Goal: Book appointment/travel/reservation

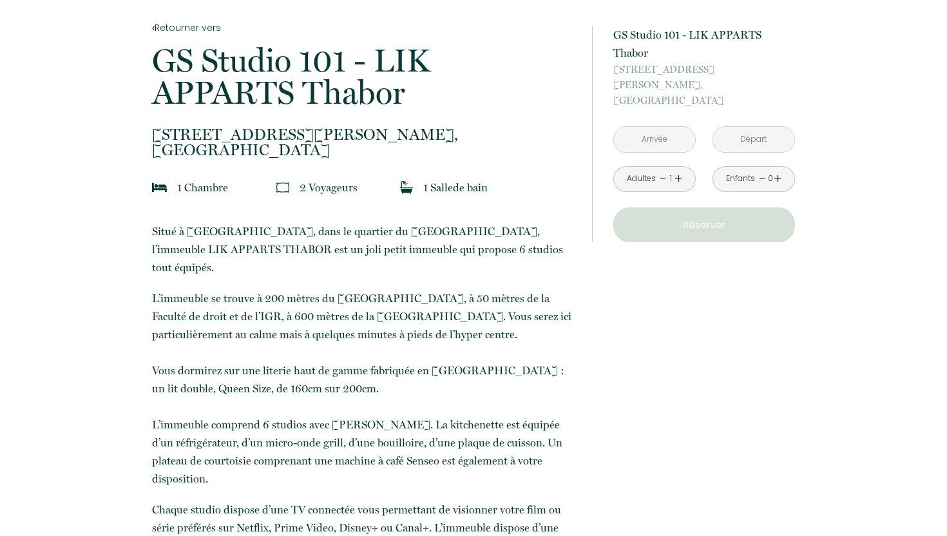
scroll to position [258, 0]
click at [660, 127] on input "text" at bounding box center [654, 139] width 81 height 25
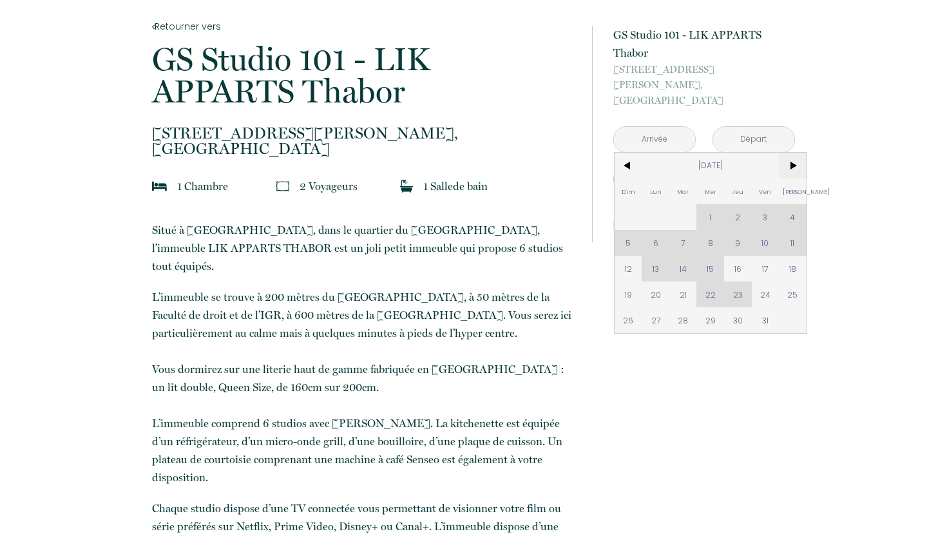
click at [791, 156] on span ">" at bounding box center [792, 166] width 28 height 26
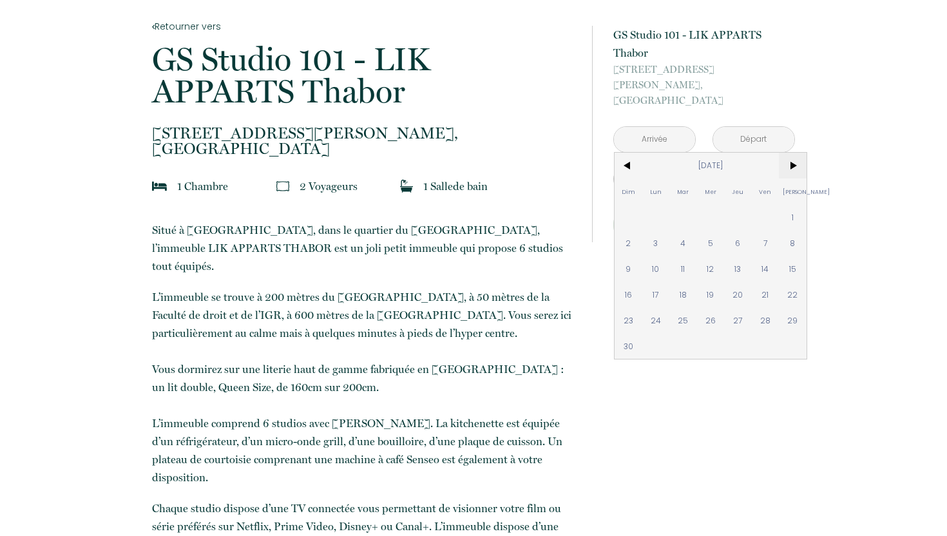
click at [791, 156] on span ">" at bounding box center [792, 166] width 28 height 26
click at [797, 153] on span ">" at bounding box center [792, 166] width 28 height 26
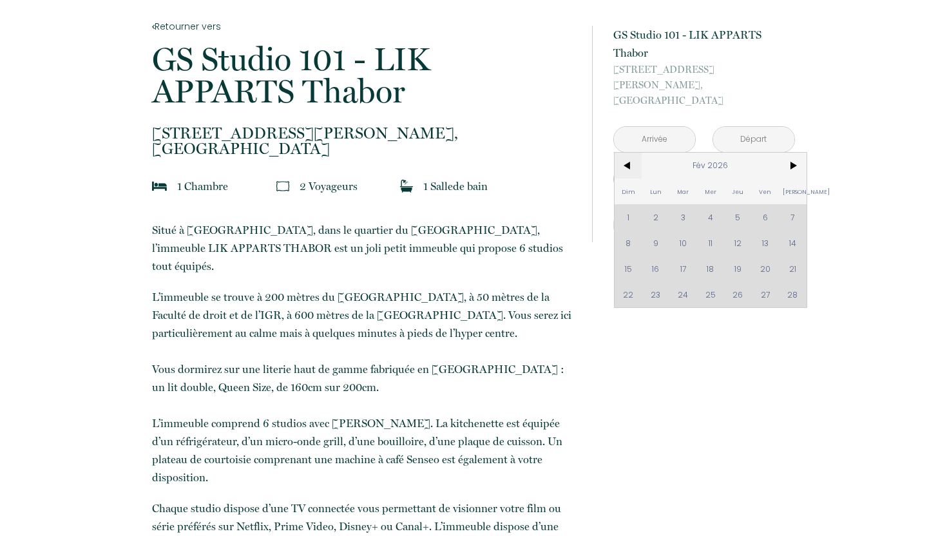
click at [623, 153] on span "<" at bounding box center [628, 166] width 28 height 26
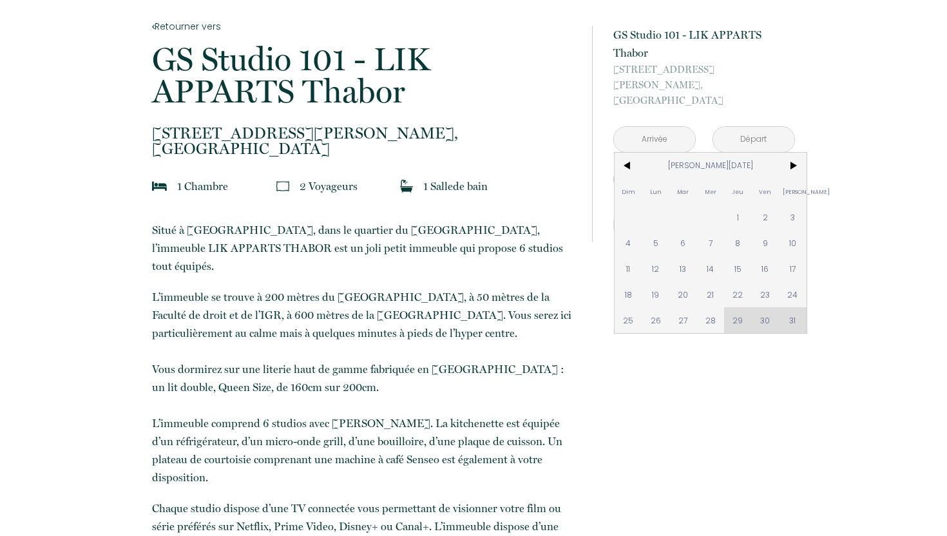
click at [732, 204] on span "1" at bounding box center [738, 217] width 28 height 26
type input "[DATE][PERSON_NAME]"
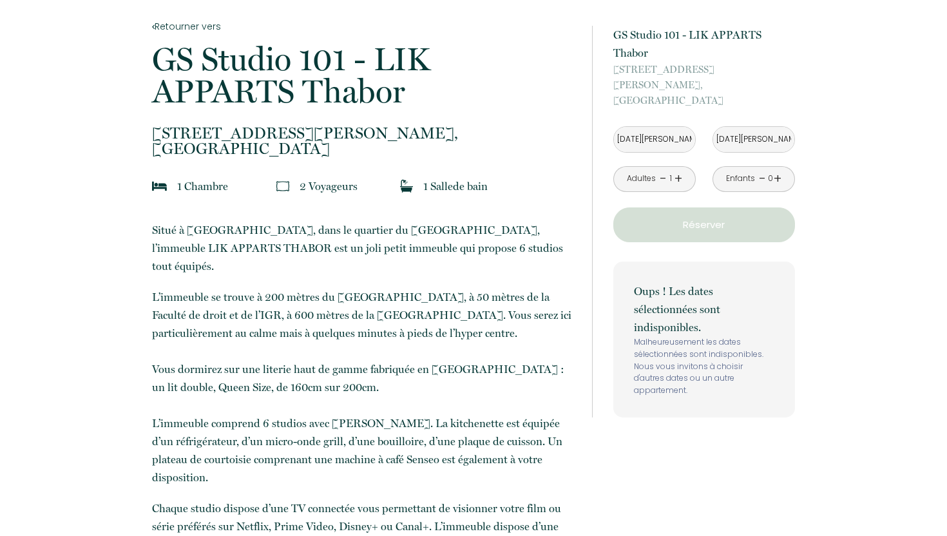
click at [751, 127] on input "[DATE][PERSON_NAME]" at bounding box center [753, 139] width 81 height 25
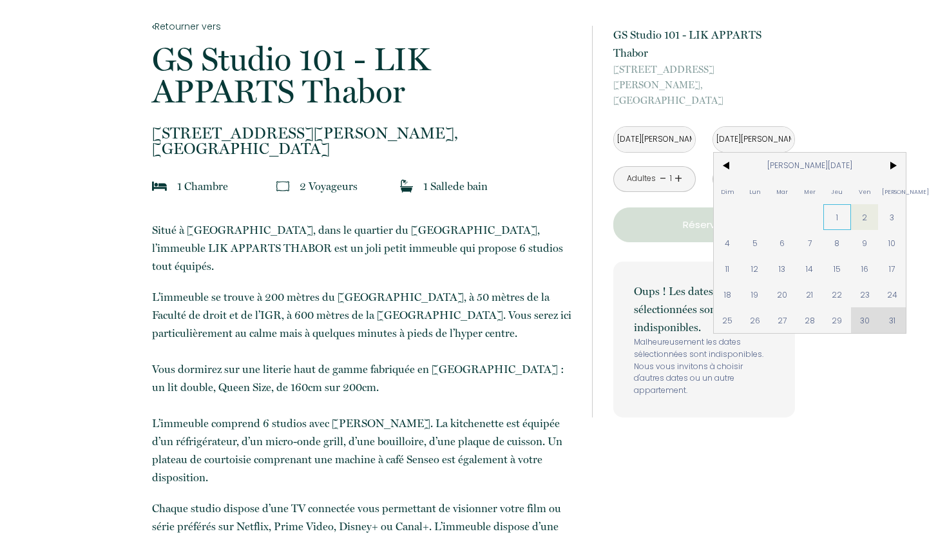
click at [838, 204] on span "1" at bounding box center [837, 217] width 28 height 26
type input "[DATE]"
type input "[DATE][PERSON_NAME]"
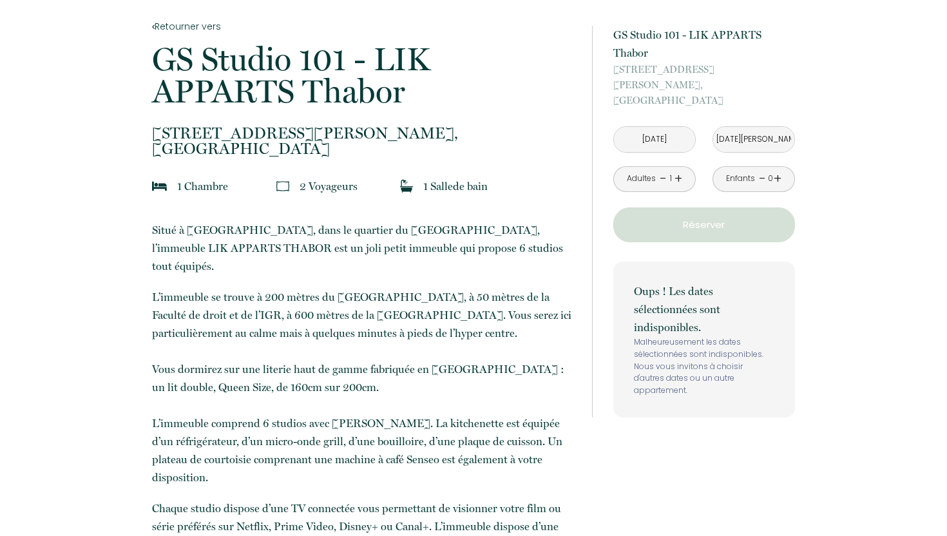
click at [665, 127] on input "[DATE]" at bounding box center [654, 139] width 81 height 25
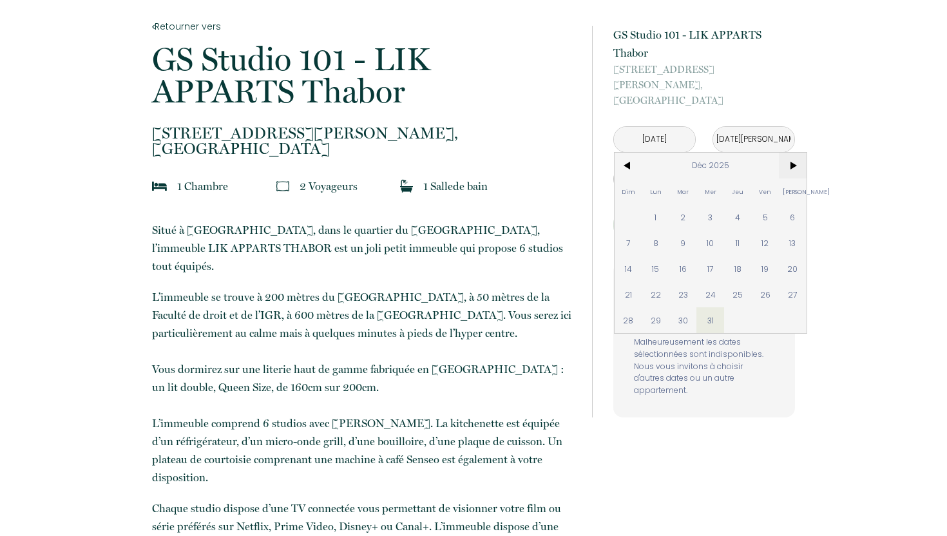
click at [790, 153] on span ">" at bounding box center [792, 166] width 28 height 26
click at [744, 205] on span "1" at bounding box center [738, 217] width 28 height 26
type input "[DATE][PERSON_NAME]"
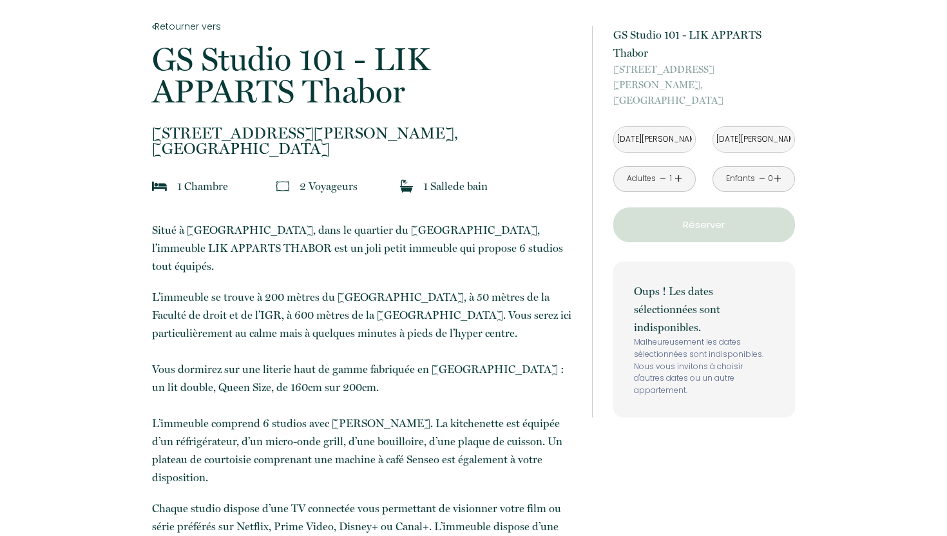
click at [745, 127] on input "[DATE][PERSON_NAME]" at bounding box center [753, 139] width 81 height 25
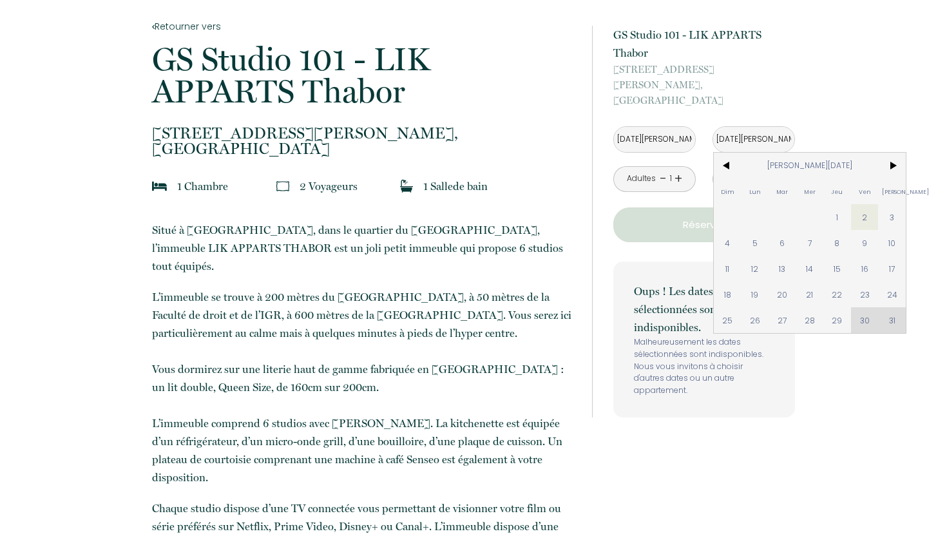
click at [742, 127] on input "[DATE][PERSON_NAME]" at bounding box center [753, 139] width 81 height 25
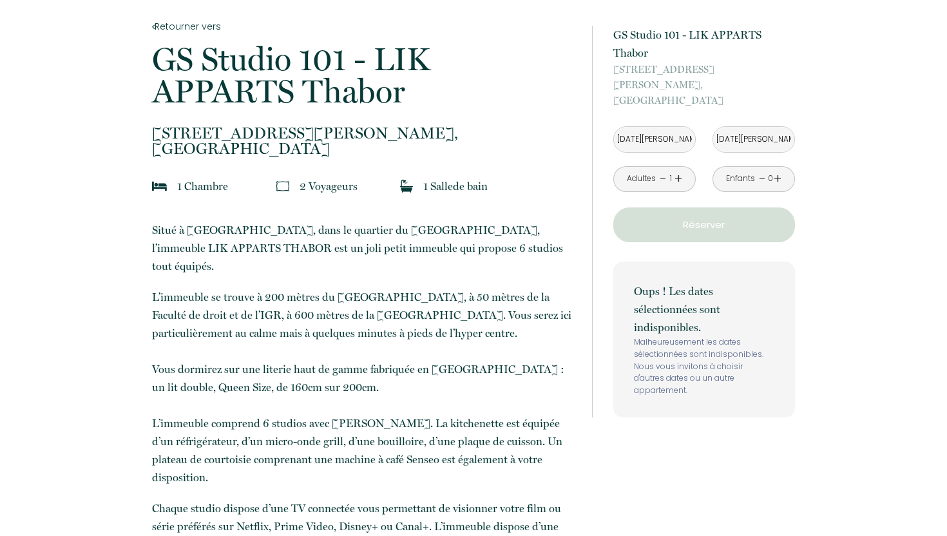
click at [742, 127] on input "[DATE][PERSON_NAME]" at bounding box center [753, 139] width 81 height 25
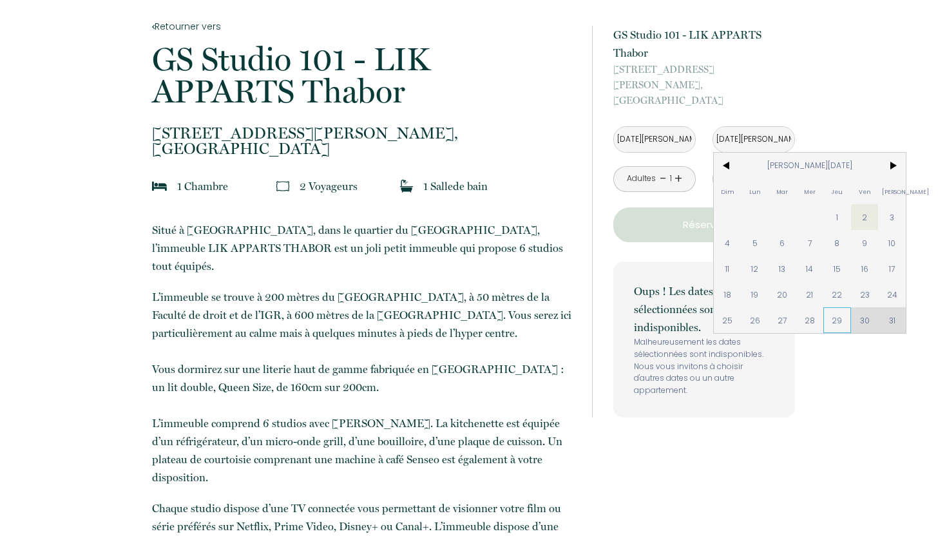
click at [831, 307] on span "29" at bounding box center [837, 320] width 28 height 26
type input "[DATE][PERSON_NAME]"
